Goal: Information Seeking & Learning: Understand process/instructions

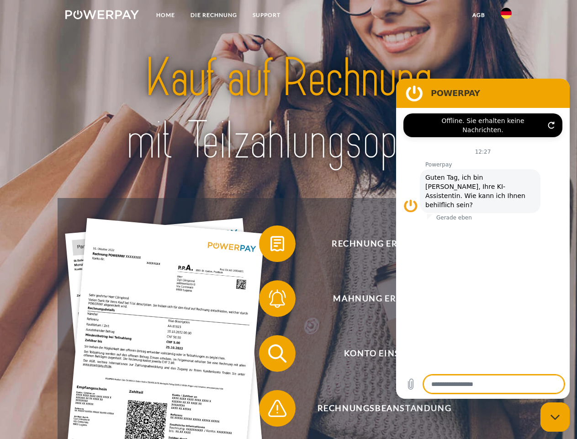
click at [102, 16] on img at bounding box center [102, 14] width 74 height 9
click at [506, 16] on img at bounding box center [506, 13] width 11 height 11
click at [478, 15] on link "agb" at bounding box center [479, 15] width 28 height 16
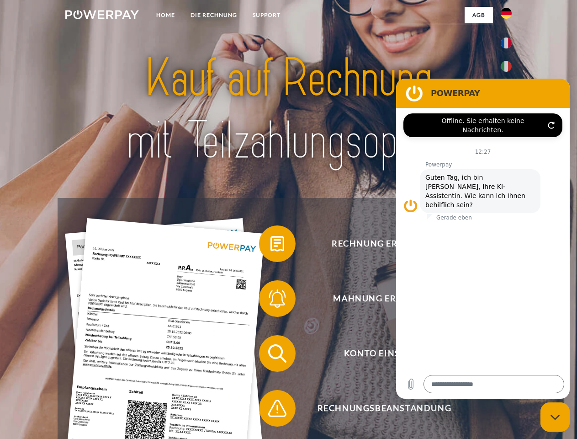
click at [270, 245] on span at bounding box center [264, 244] width 46 height 46
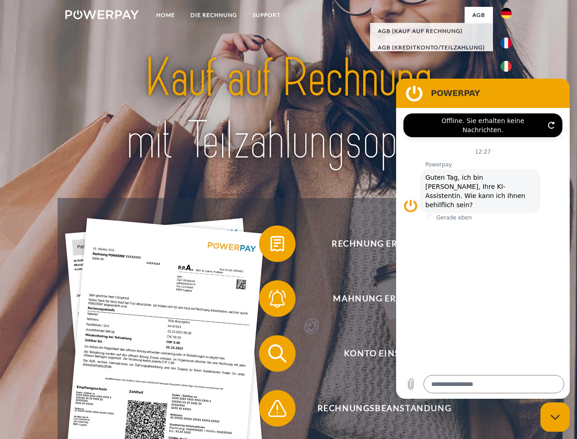
click at [270, 300] on span at bounding box center [264, 299] width 46 height 46
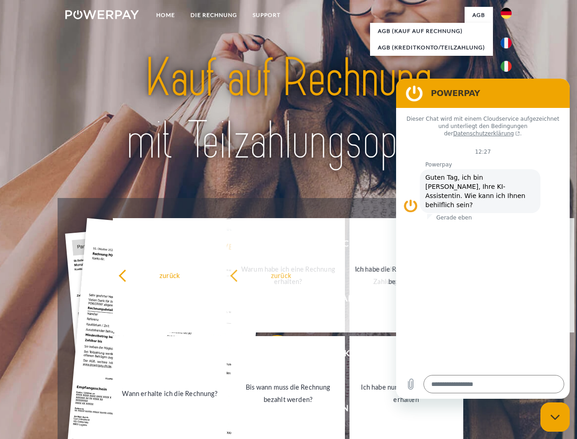
click at [270, 355] on link "Bis wann muss die Rechnung bezahlt werden?" at bounding box center [288, 393] width 114 height 114
click at [270, 410] on span at bounding box center [264, 408] width 46 height 46
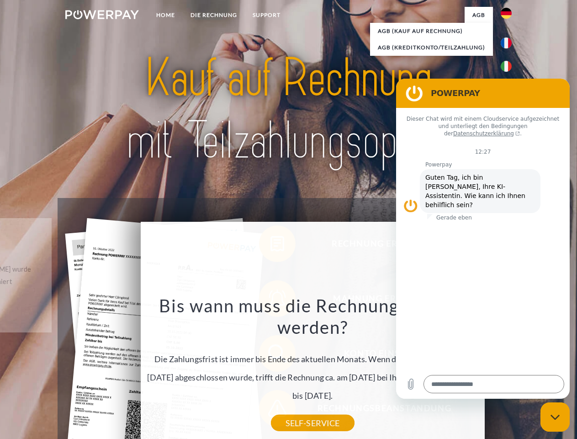
click at [555, 417] on icon "Messaging-Fenster schließen" at bounding box center [556, 417] width 10 height 6
type textarea "*"
